Goal: Transaction & Acquisition: Purchase product/service

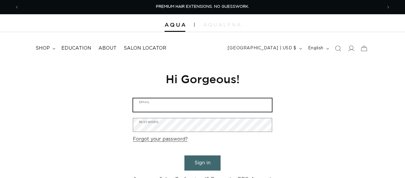
type input "briohairco@gmail.com"
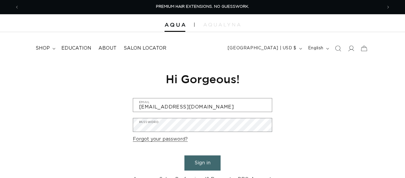
click at [200, 160] on button "Sign in" at bounding box center [202, 162] width 36 height 15
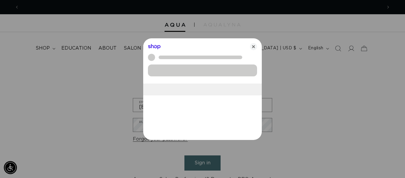
scroll to position [0, 363]
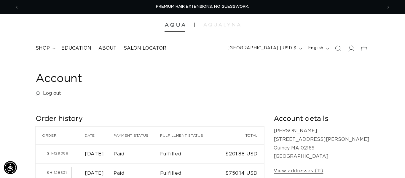
click at [177, 24] on img at bounding box center [175, 25] width 21 height 4
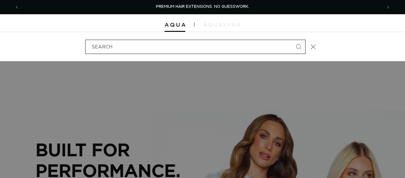
click at [269, 48] on input "Search" at bounding box center [195, 46] width 219 height 13
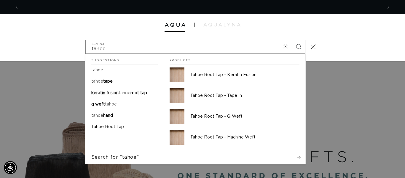
scroll to position [0, 726]
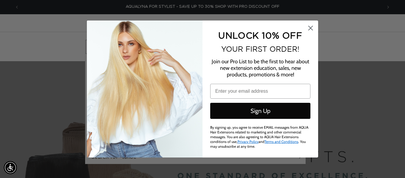
type input "tahoe"
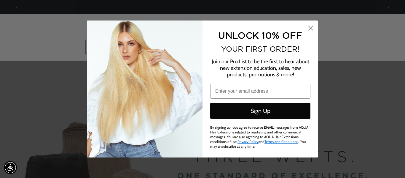
scroll to position [0, 0]
click at [311, 25] on circle "Close dialog" at bounding box center [311, 28] width 10 height 10
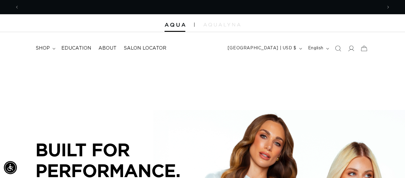
scroll to position [0, 363]
click at [336, 48] on icon "Search" at bounding box center [338, 48] width 6 height 6
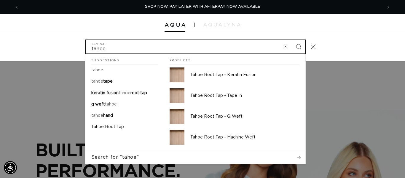
click at [292, 40] on button "Search" at bounding box center [298, 46] width 13 height 13
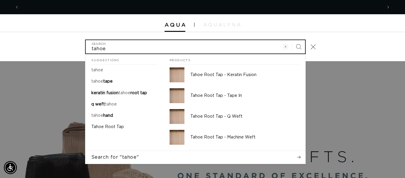
scroll to position [0, 726]
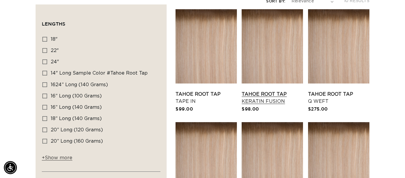
click at [278, 90] on link "Tahoe Root Tap Keratin Fusion" at bounding box center [272, 97] width 61 height 14
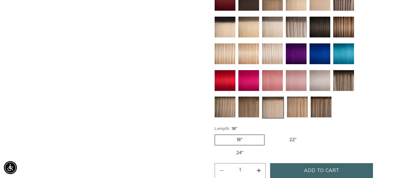
scroll to position [0, 726]
drag, startPoint x: 321, startPoint y: 165, endPoint x: 222, endPoint y: 139, distance: 102.3
click at [320, 165] on span "Add to cart" at bounding box center [321, 170] width 35 height 15
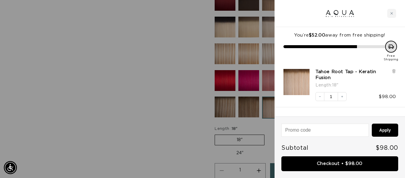
scroll to position [0, 363]
